Goal: Task Accomplishment & Management: Manage account settings

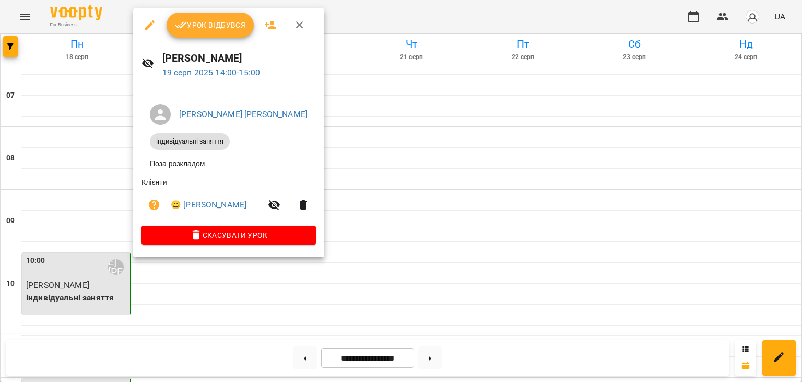
scroll to position [354, 0]
click at [206, 30] on span "Урок відбувся" at bounding box center [210, 25] width 71 height 13
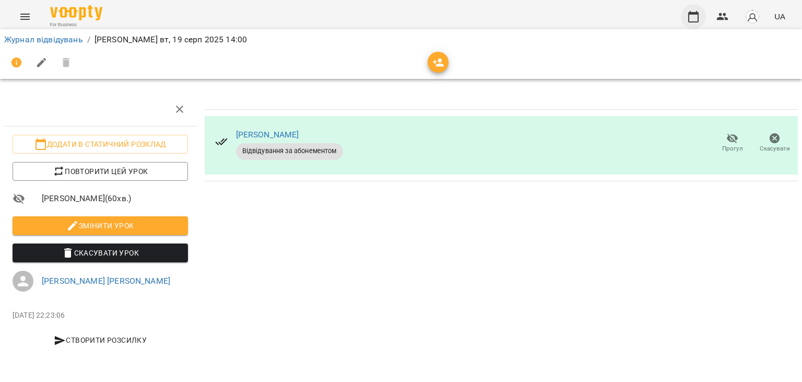
click at [693, 18] on icon "button" at bounding box center [693, 16] width 13 height 13
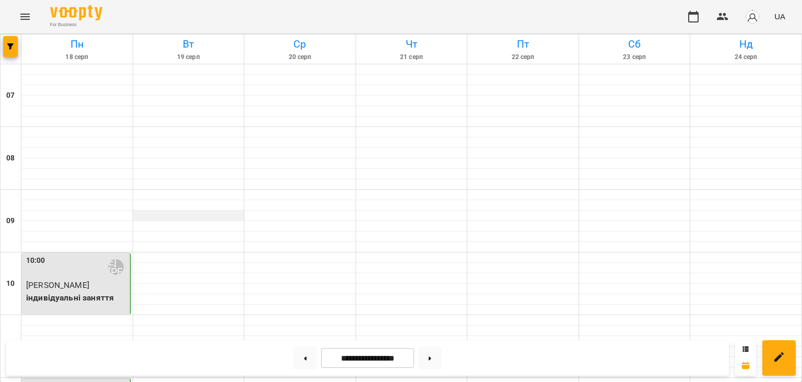
scroll to position [616, 0]
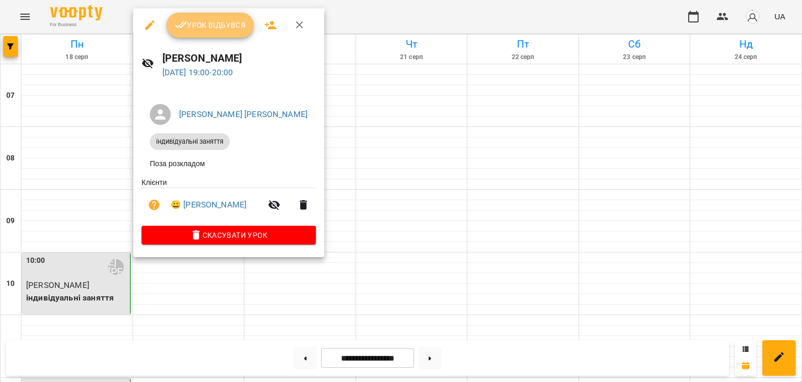
click at [231, 22] on span "Урок відбувся" at bounding box center [210, 25] width 71 height 13
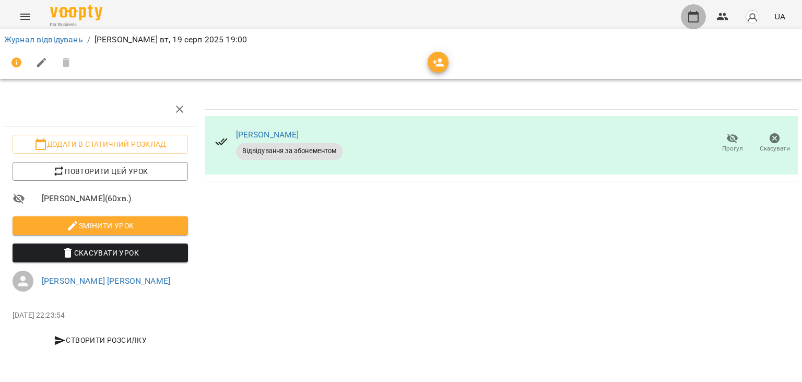
click at [696, 22] on button "button" at bounding box center [693, 16] width 25 height 25
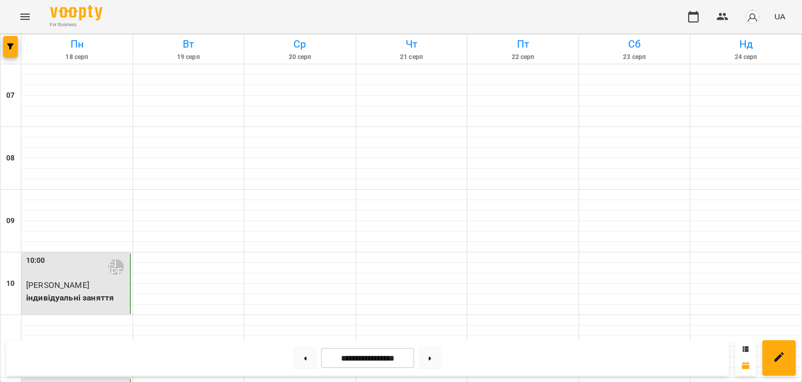
scroll to position [409, 0]
